Goal: Task Accomplishment & Management: Use online tool/utility

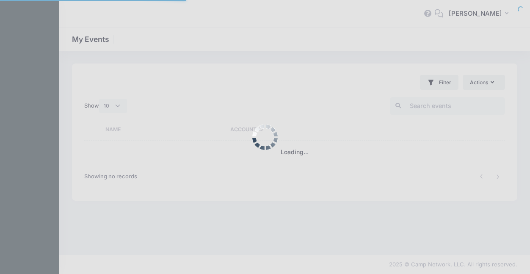
select select "10"
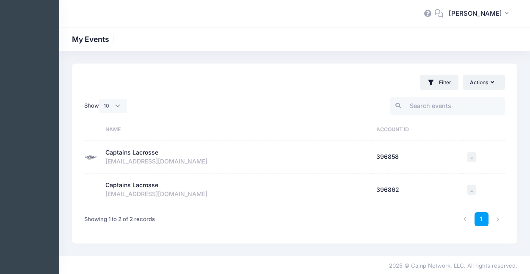
click at [138, 155] on div "Captains Lacrosse" at bounding box center [131, 152] width 53 height 9
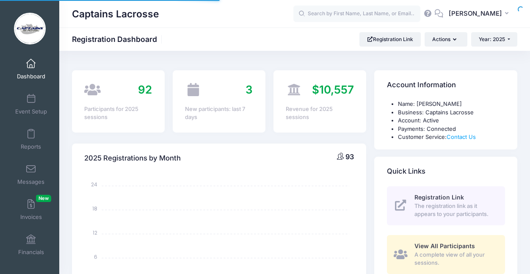
select select
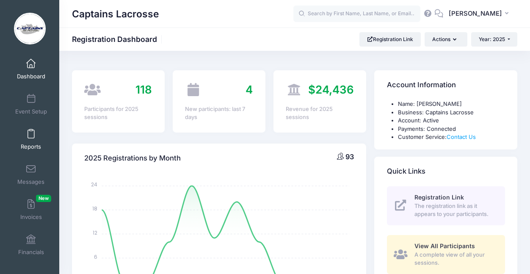
click at [31, 144] on span "Reports" at bounding box center [31, 146] width 20 height 7
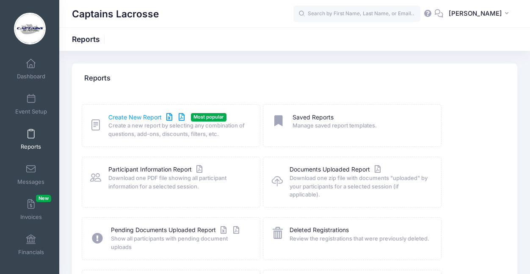
click at [142, 117] on link "Create New Report" at bounding box center [147, 117] width 79 height 9
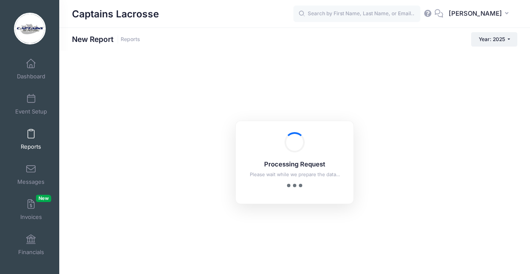
checkbox input "true"
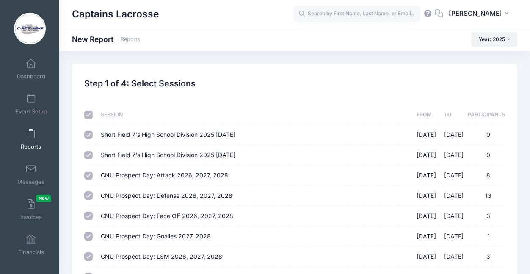
click at [89, 112] on input "checkbox" at bounding box center [88, 115] width 8 height 8
checkbox input "false"
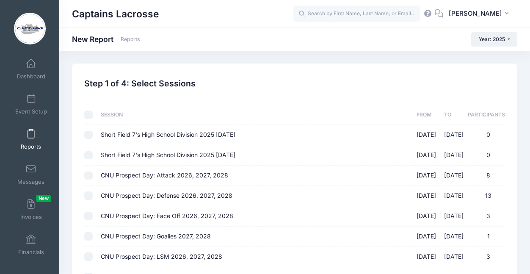
checkbox input "false"
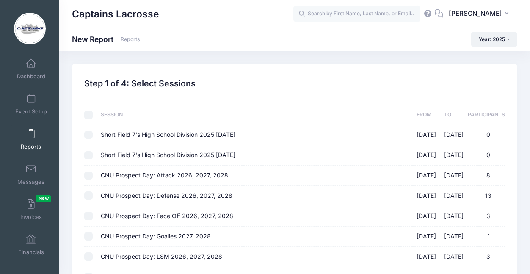
checkbox input "false"
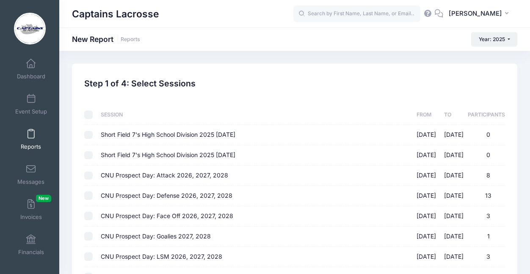
checkbox input "false"
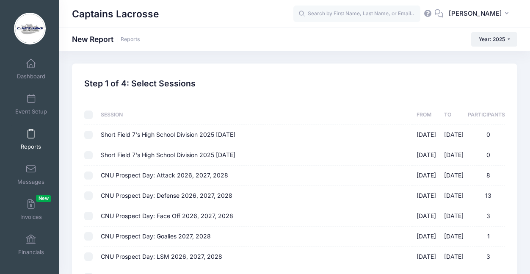
checkbox input "false"
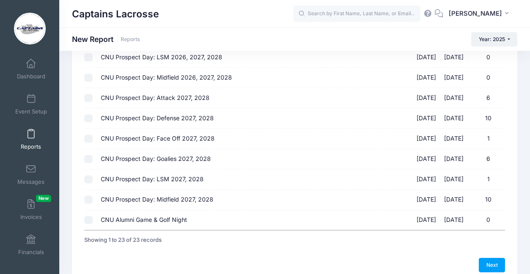
scroll to position [375, 0]
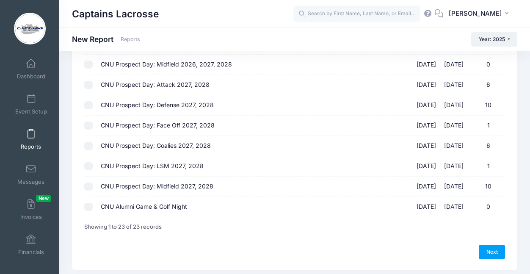
click at [91, 183] on input "CNU Prospect Day: Midfield 2027, 2028 08/23/2025 - 08/23/2025 10" at bounding box center [88, 187] width 8 height 8
checkbox input "true"
click at [89, 156] on td at bounding box center [90, 166] width 12 height 20
click at [88, 162] on input "CNU Prospect Day: LSM 2027, 2028 08/23/2025 - 08/23/2025 1" at bounding box center [88, 166] width 8 height 8
checkbox input "true"
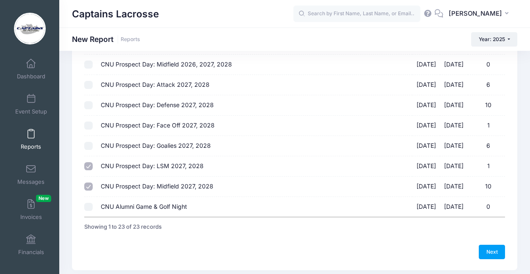
click at [89, 142] on input "CNU Prospect Day: Goalies 2027, 2028 08/23/2025 - 08/23/2025 6" at bounding box center [88, 146] width 8 height 8
checkbox input "true"
click at [94, 77] on td at bounding box center [90, 85] width 12 height 20
click at [91, 81] on input "CNU Prospect Day: Attack 2027, 2028 08/23/2025 - 08/23/2025 6" at bounding box center [88, 85] width 8 height 8
checkbox input "true"
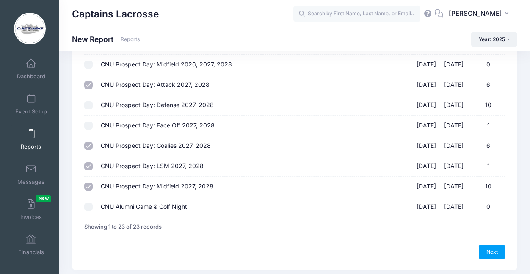
click at [90, 101] on input "CNU Prospect Day: Defense 2027, 2028 08/23/2025 - 08/23/2025 10" at bounding box center [88, 105] width 8 height 8
checkbox input "true"
click at [88, 122] on input "CNU Prospect Day: Face Off 2027, 2028 08/23/2025 - 08/23/2025 1" at bounding box center [88, 126] width 8 height 8
checkbox input "true"
click at [487, 245] on link "Next" at bounding box center [492, 252] width 26 height 14
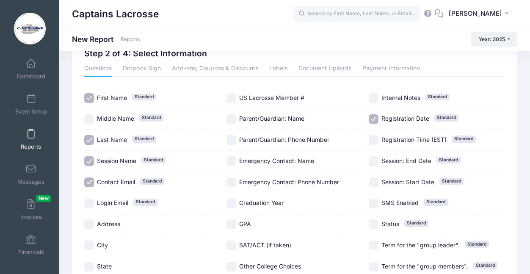
scroll to position [36, 0]
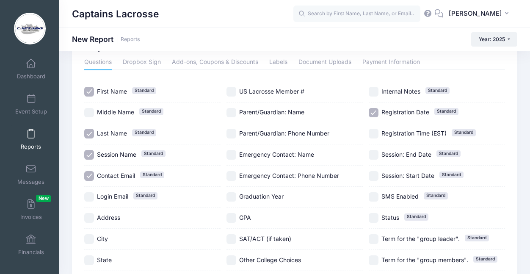
click at [91, 153] on input "Session Name Standard" at bounding box center [89, 155] width 10 height 10
checkbox input "false"
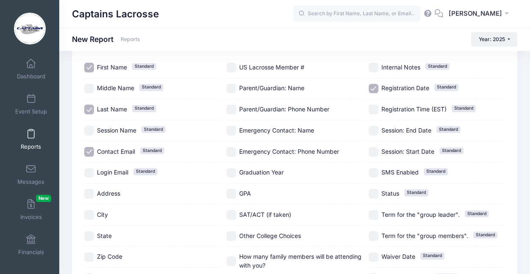
scroll to position [66, 0]
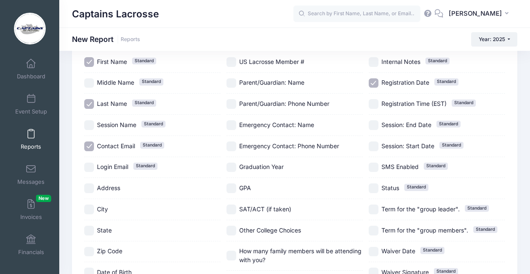
click at [89, 148] on input "Contact Email Standard" at bounding box center [89, 146] width 10 height 10
checkbox input "false"
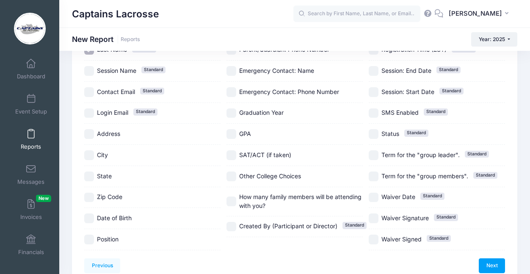
scroll to position [130, 0]
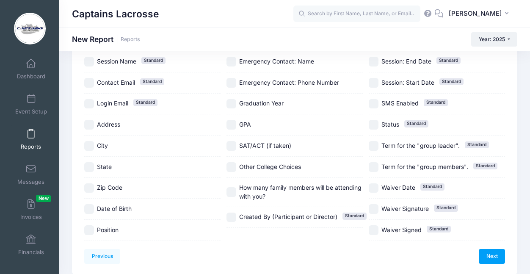
click at [91, 164] on input "State" at bounding box center [89, 167] width 10 height 10
checkbox input "true"
click at [90, 229] on input "Position" at bounding box center [89, 230] width 10 height 10
checkbox input "true"
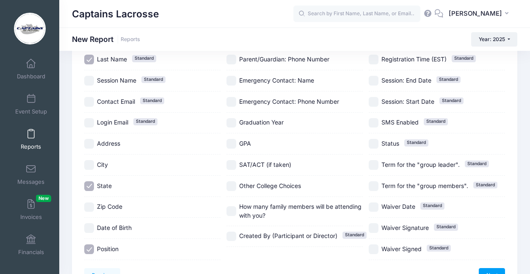
scroll to position [102, 0]
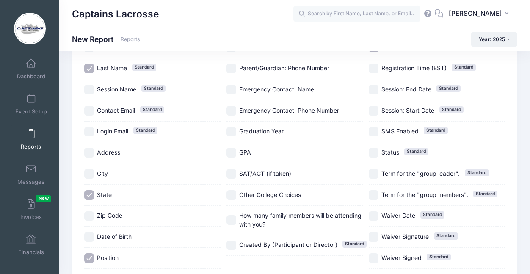
click at [234, 134] on input "Graduation Year" at bounding box center [232, 132] width 10 height 10
checkbox input "true"
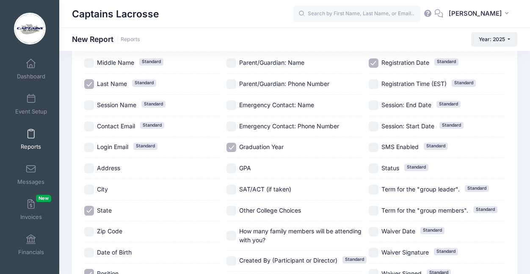
scroll to position [52, 0]
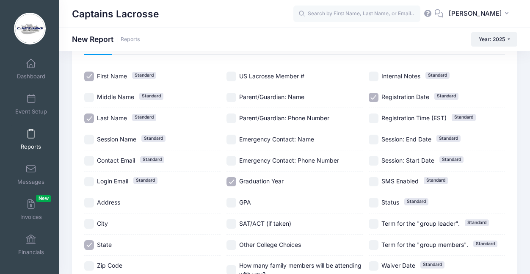
click at [376, 93] on input "Registration Date Standard" at bounding box center [374, 98] width 10 height 10
checkbox input "false"
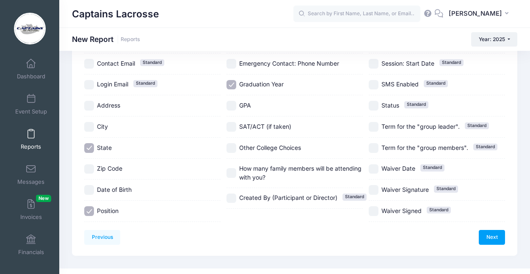
scroll to position [190, 0]
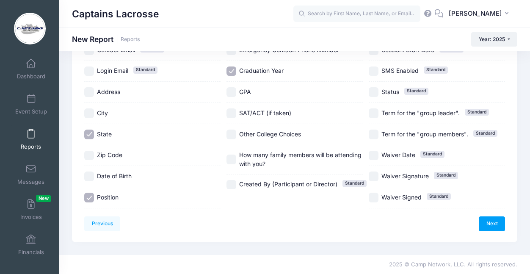
click at [232, 130] on input "Other College Choices" at bounding box center [232, 135] width 10 height 10
checkbox input "true"
click at [493, 216] on link "Next" at bounding box center [492, 223] width 26 height 14
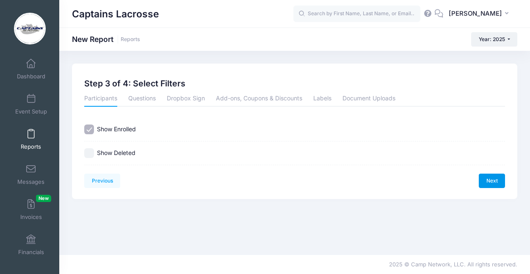
scroll to position [0, 0]
click at [498, 178] on link "Next" at bounding box center [492, 181] width 26 height 14
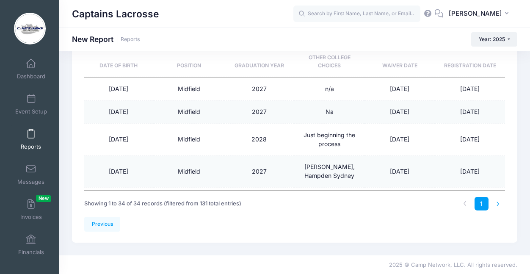
click at [496, 202] on li at bounding box center [498, 204] width 14 height 14
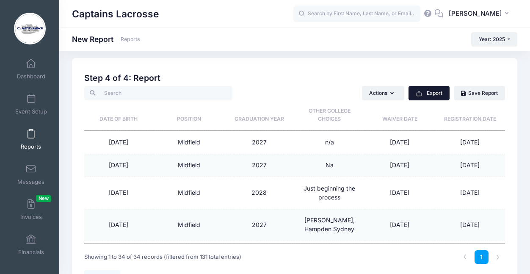
click at [432, 91] on button "Export" at bounding box center [429, 93] width 41 height 14
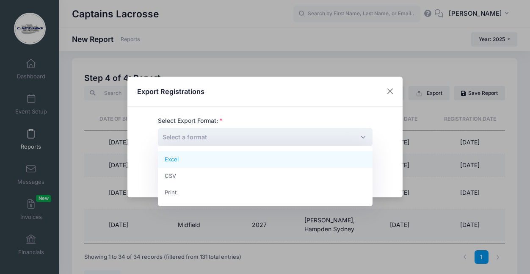
click at [287, 138] on span "Select a format" at bounding box center [265, 137] width 215 height 18
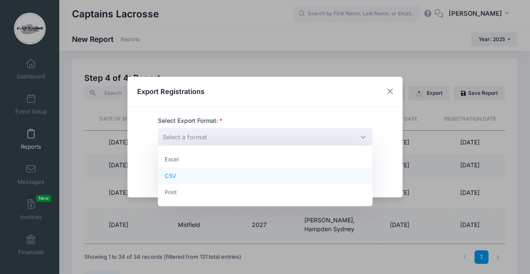
select select "csv"
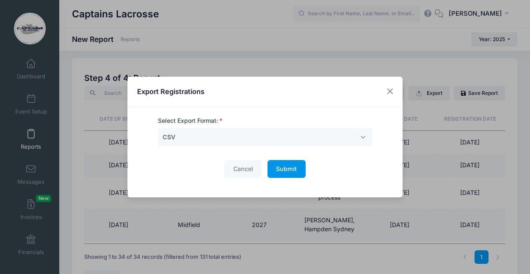
click at [295, 170] on span "Submit" at bounding box center [286, 168] width 21 height 7
